Goal: Task Accomplishment & Management: Manage account settings

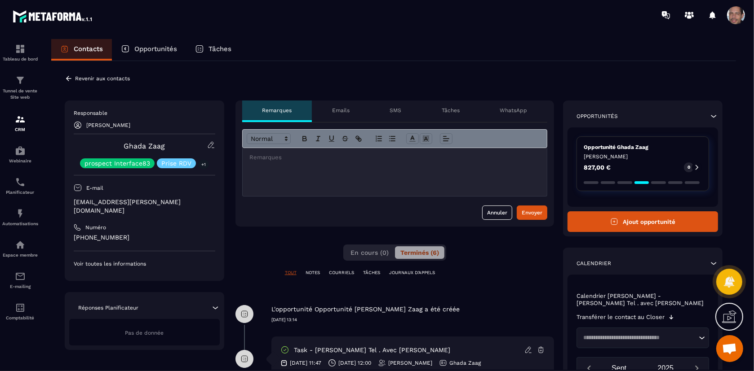
scroll to position [249, 0]
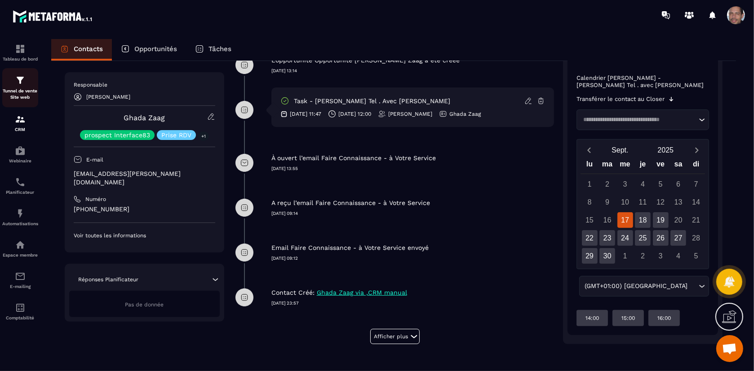
click at [27, 85] on div "Tunnel de vente Site web" at bounding box center [20, 88] width 36 height 26
click at [24, 124] on img at bounding box center [20, 119] width 11 height 11
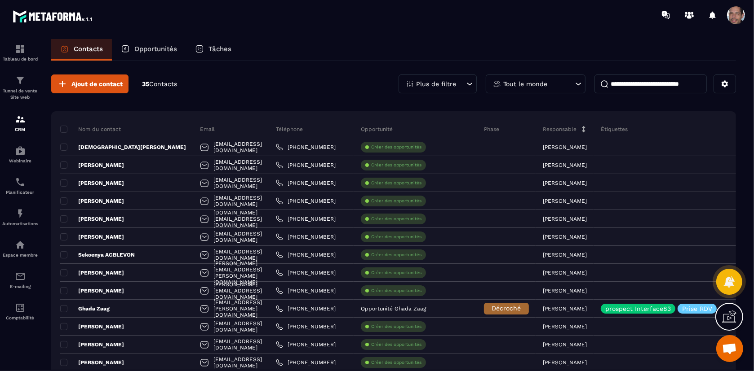
click at [673, 85] on input at bounding box center [650, 84] width 112 height 19
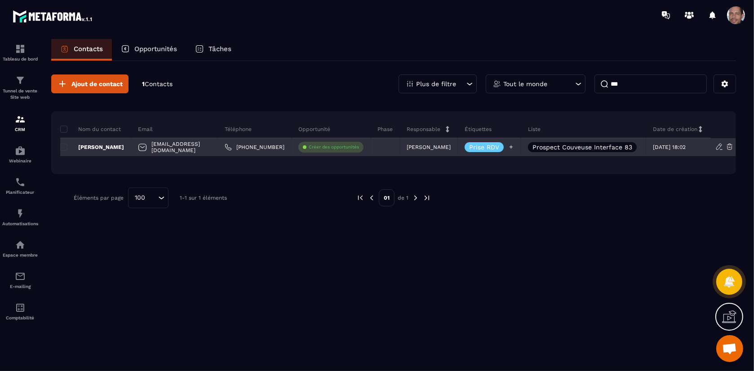
click at [511, 143] on div at bounding box center [511, 147] width 6 height 10
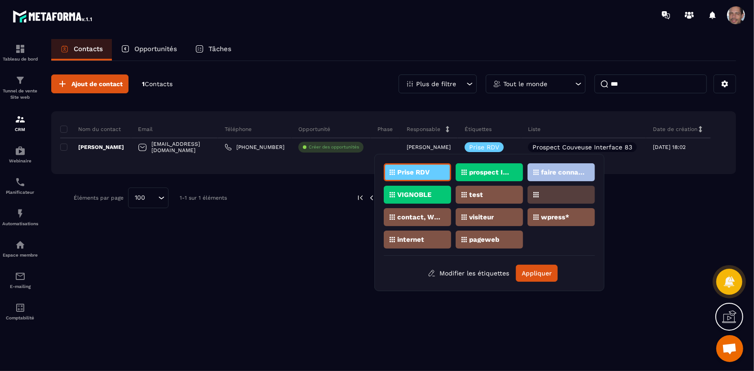
click at [578, 175] on p "faire connaissance" at bounding box center [563, 172] width 44 height 6
click at [532, 272] on button "Appliquer" at bounding box center [537, 273] width 42 height 17
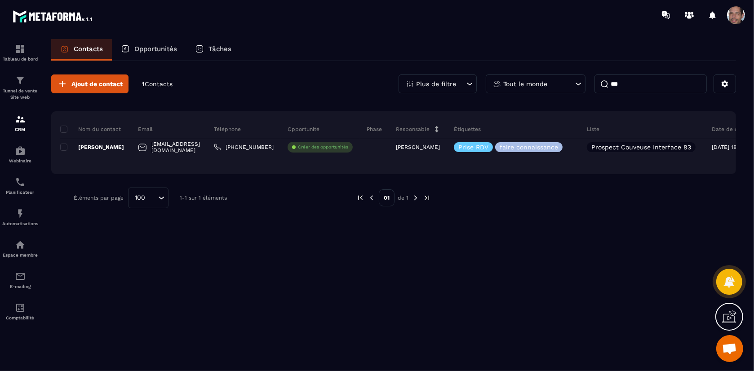
click at [693, 87] on input "***" at bounding box center [650, 84] width 112 height 19
type input "*"
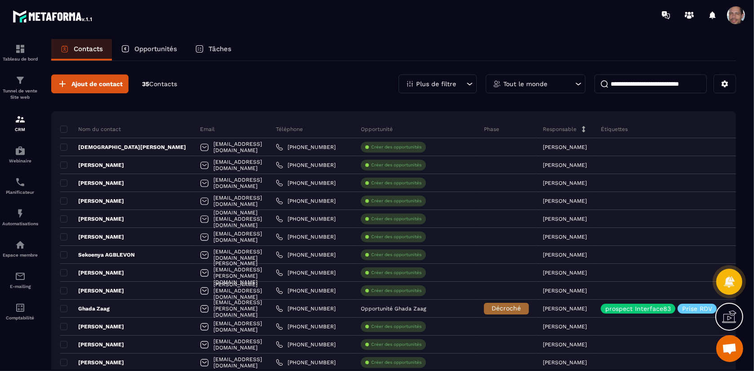
drag, startPoint x: 334, startPoint y: 100, endPoint x: 333, endPoint y: 105, distance: 5.5
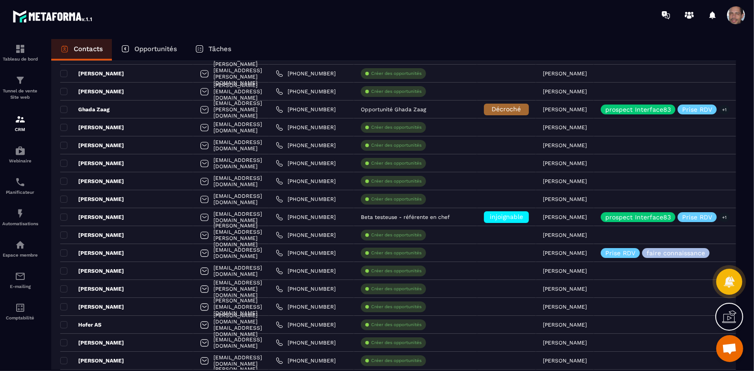
scroll to position [249, 0]
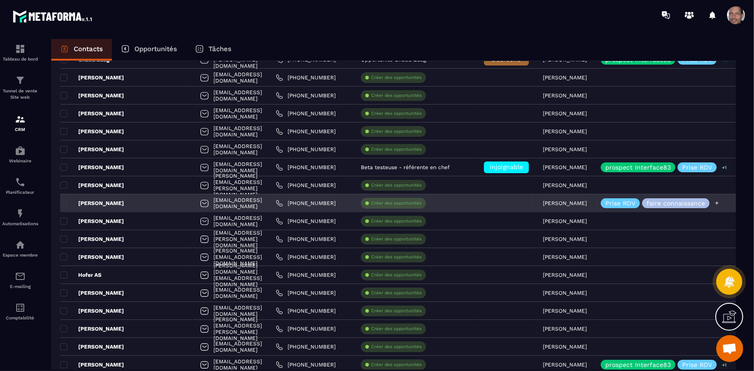
click at [720, 201] on icon at bounding box center [717, 203] width 6 height 6
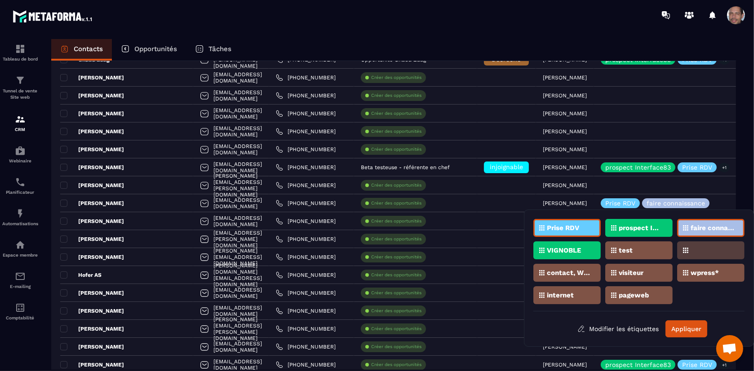
click at [643, 227] on p "prospect Interface83" at bounding box center [640, 228] width 44 height 6
click at [692, 323] on button "Appliquer" at bounding box center [686, 329] width 42 height 17
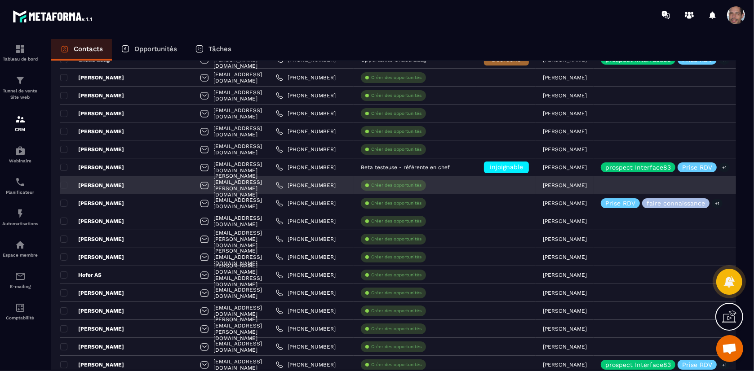
scroll to position [0, 0]
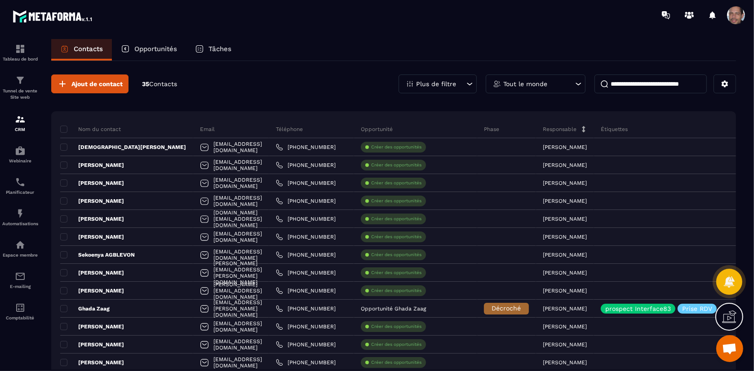
click at [711, 14] on div at bounding box center [712, 15] width 18 height 18
click at [715, 17] on icon at bounding box center [712, 15] width 6 height 8
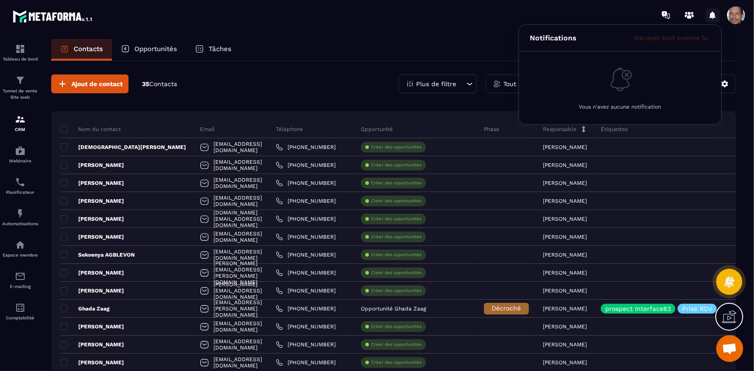
click at [715, 17] on icon at bounding box center [712, 15] width 6 height 8
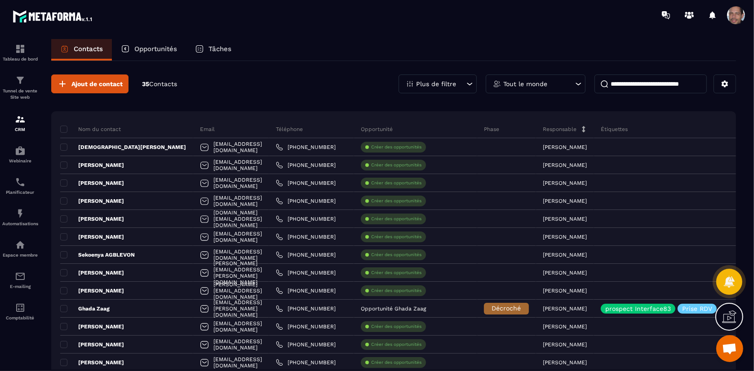
click at [224, 55] on div "Tâches" at bounding box center [213, 50] width 54 height 22
click at [223, 46] on p "Tâches" at bounding box center [219, 49] width 23 height 8
click at [224, 50] on p "Tâches" at bounding box center [219, 49] width 23 height 8
